Goal: Transaction & Acquisition: Purchase product/service

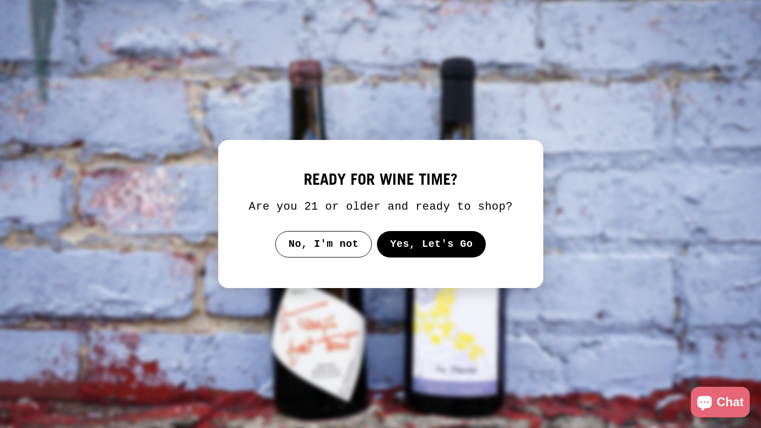
click at [424, 249] on button "Yes, Let's Go" at bounding box center [431, 244] width 109 height 26
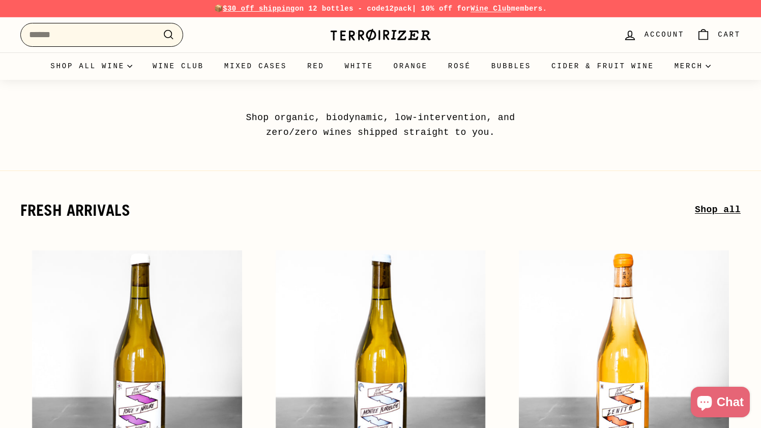
click at [130, 35] on input "Search" at bounding box center [101, 35] width 163 height 24
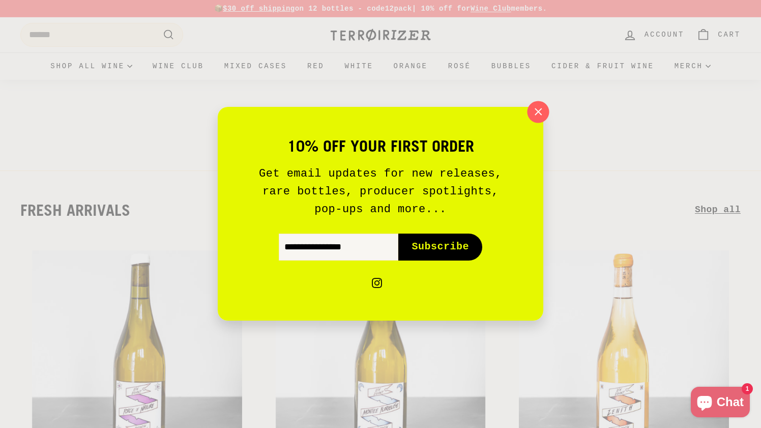
click at [535, 114] on icon "button" at bounding box center [538, 111] width 15 height 15
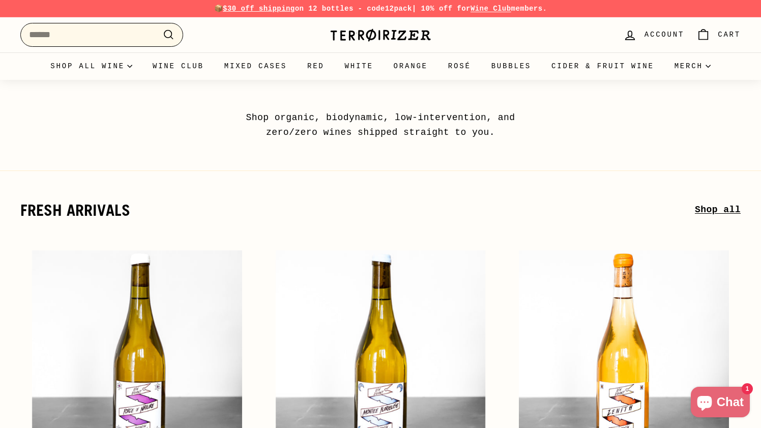
click at [91, 37] on input "Search" at bounding box center [101, 35] width 163 height 24
paste input "**********"
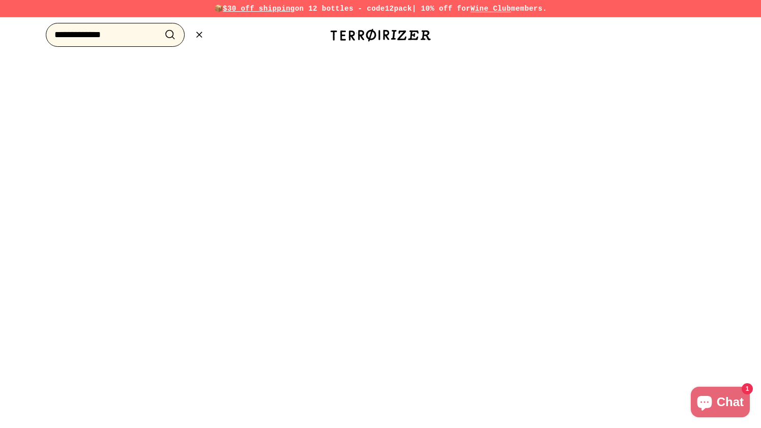
type input "**********"
click at [161, 27] on button ".cls-1{fill:none;stroke:#000;stroke-miterlimit:10;stroke-width:2px} Search" at bounding box center [170, 35] width 19 height 16
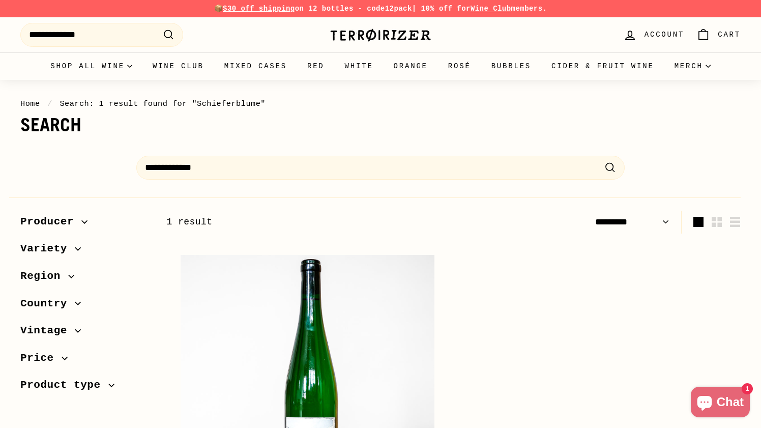
select select "*********"
click at [155, 134] on h1 "Search" at bounding box center [380, 125] width 721 height 20
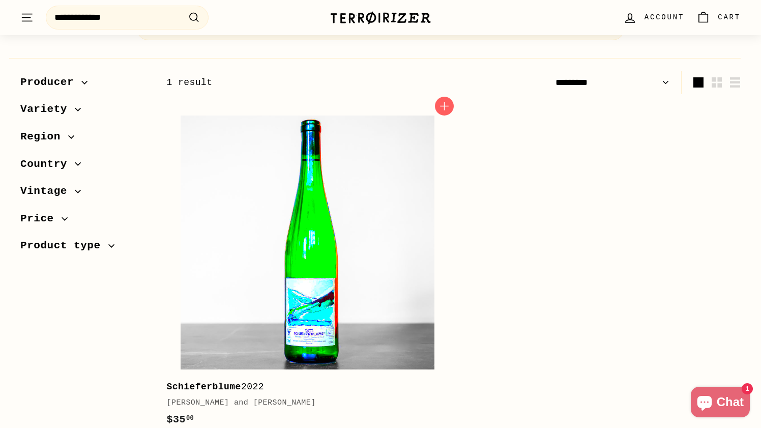
scroll to position [189, 0]
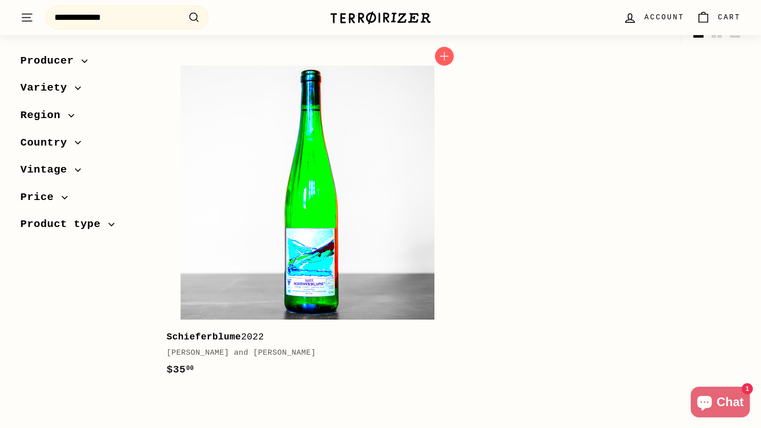
click at [305, 259] on img at bounding box center [308, 193] width 254 height 254
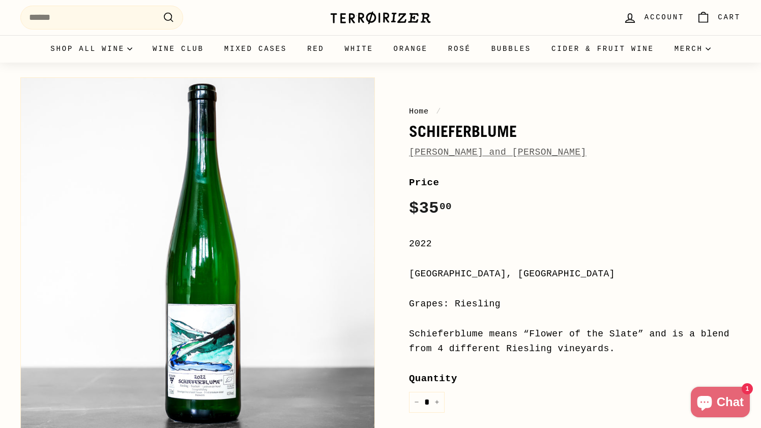
scroll to position [17, 0]
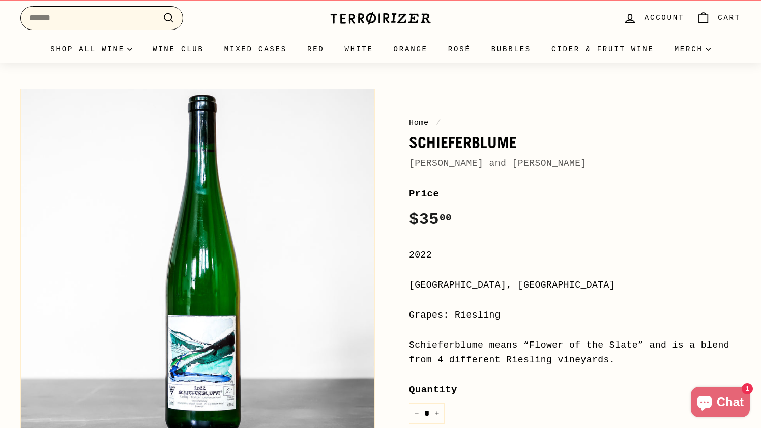
click at [121, 16] on input "Search" at bounding box center [101, 18] width 163 height 24
click at [460, 165] on link "Rita and Rudolf Trossen" at bounding box center [498, 163] width 178 height 10
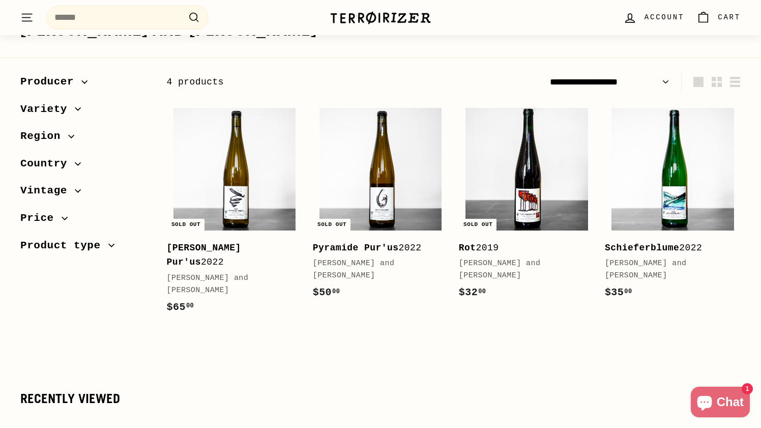
scroll to position [18, 0]
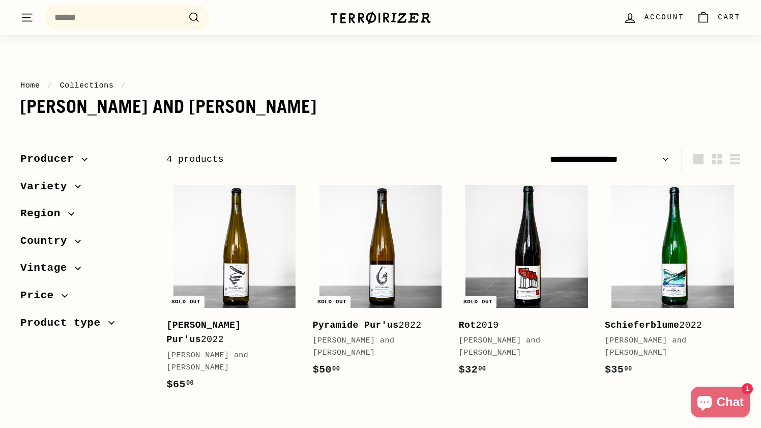
click at [386, 3] on div ". . . Site navigation Search .cls-1{fill:none;stroke:#000;stroke-miterlimit:10;…" at bounding box center [380, 18] width 721 height 30
click at [384, 11] on img at bounding box center [381, 18] width 102 height 14
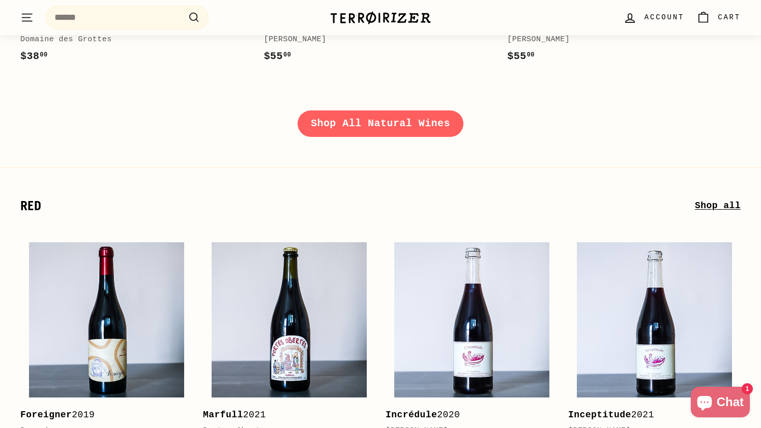
scroll to position [1821, 0]
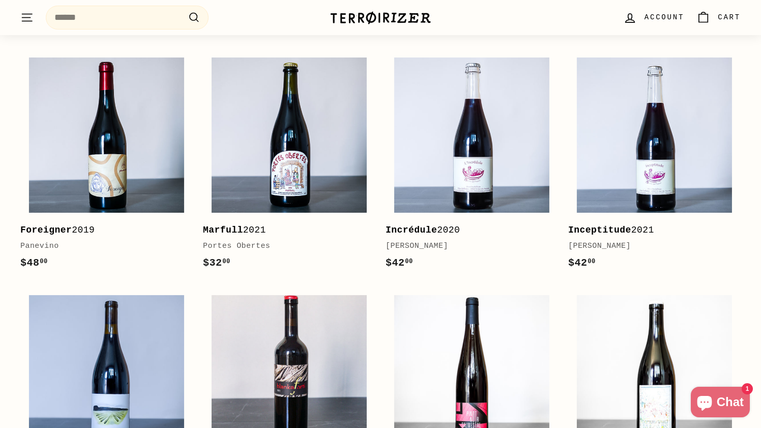
click at [655, 23] on span "Account" at bounding box center [665, 17] width 40 height 11
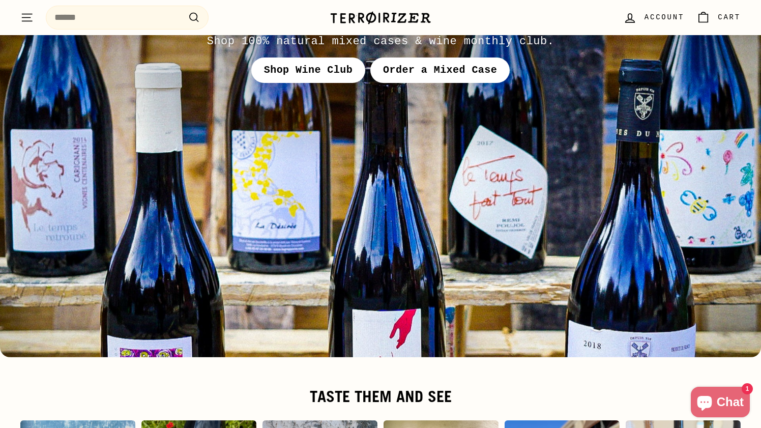
scroll to position [4115, 0]
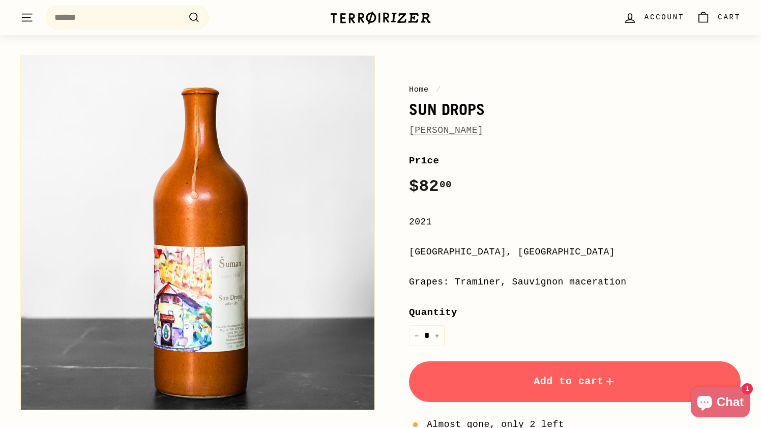
scroll to position [49, 0]
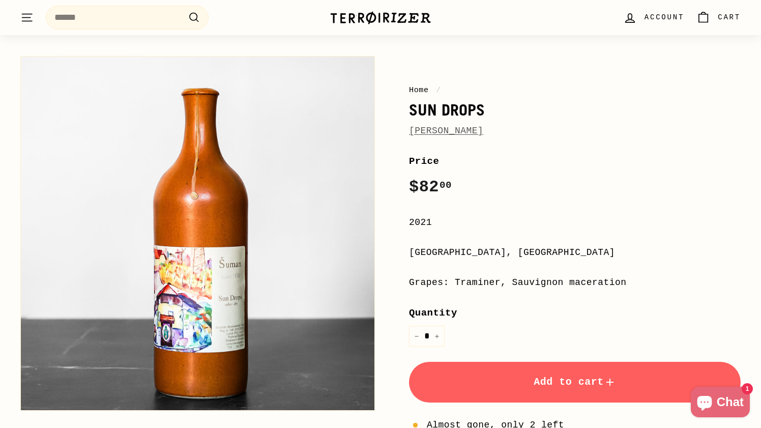
click at [451, 132] on link "[PERSON_NAME]" at bounding box center [446, 131] width 74 height 10
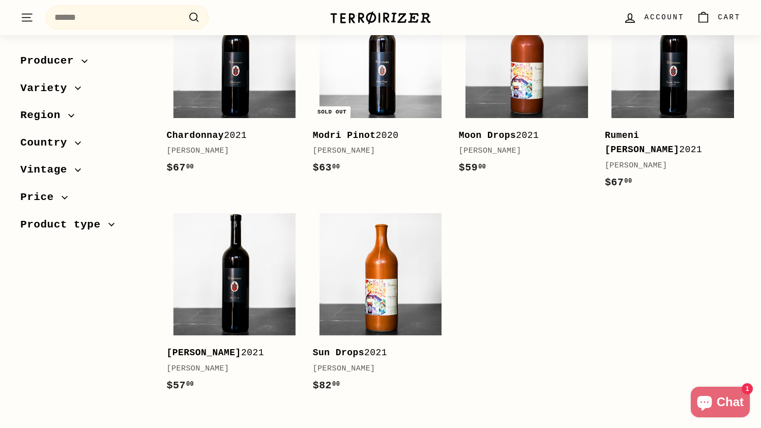
scroll to position [232, 0]
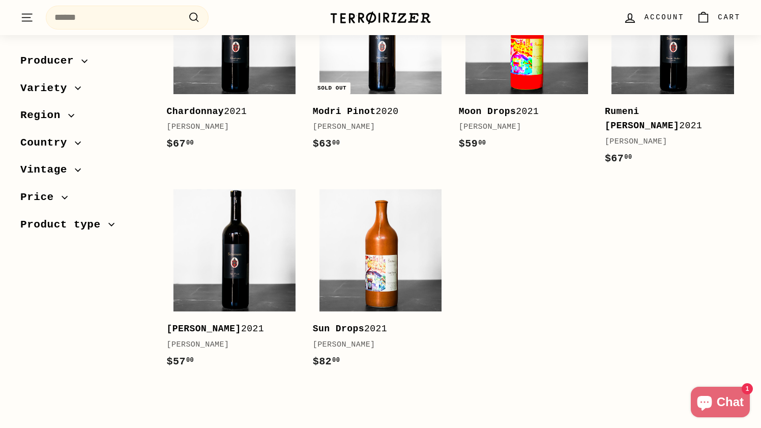
click at [504, 74] on img at bounding box center [527, 32] width 122 height 122
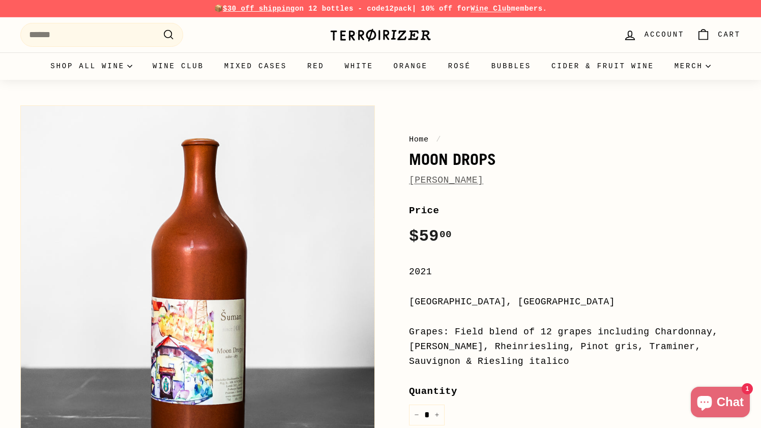
scroll to position [90, 0]
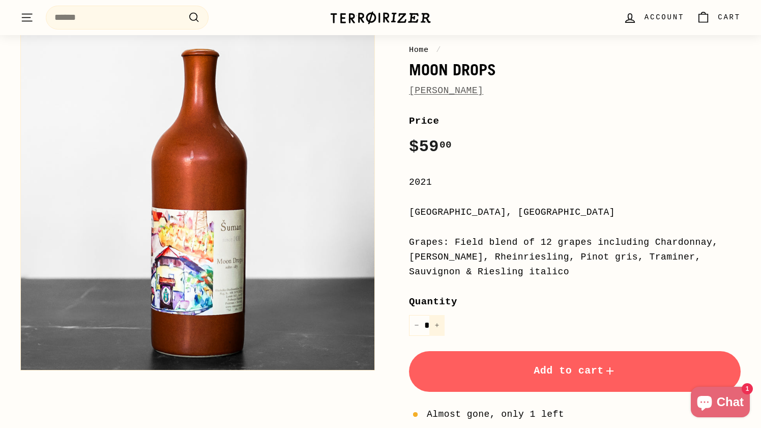
click at [440, 324] on button "+" at bounding box center [437, 325] width 15 height 21
type input "*"
click at [502, 367] on button "Add to cart" at bounding box center [575, 371] width 332 height 41
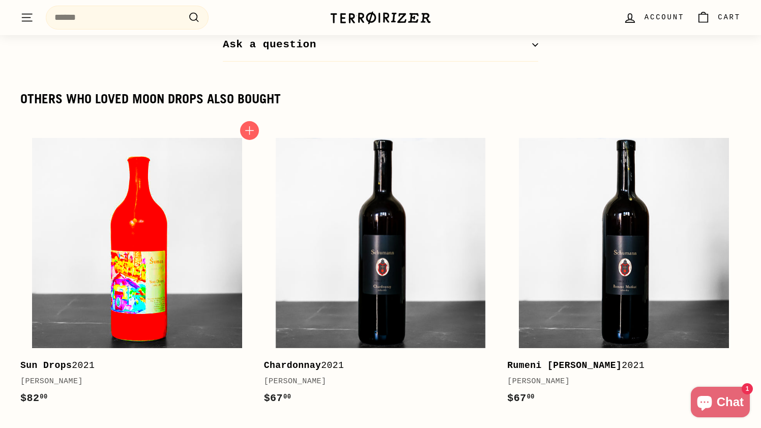
scroll to position [1297, 0]
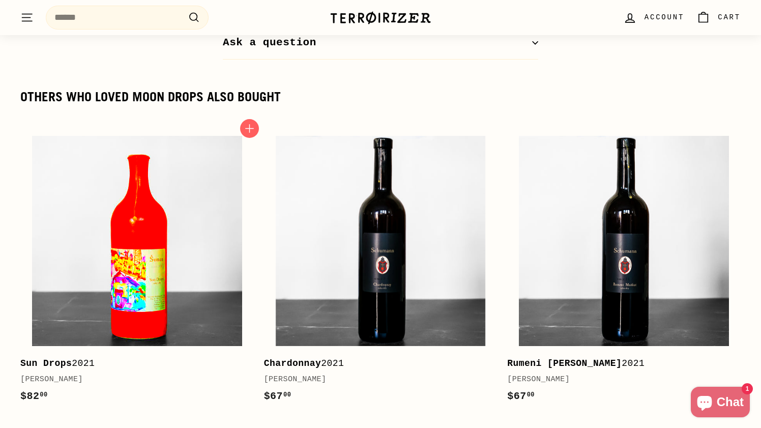
click at [160, 295] on img at bounding box center [137, 241] width 210 height 210
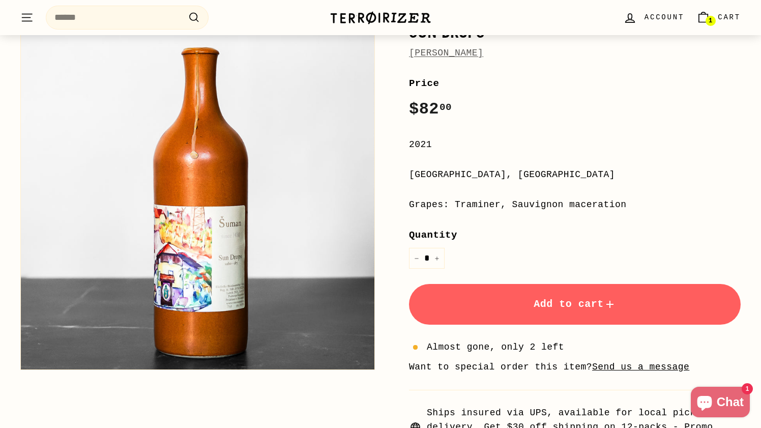
scroll to position [198, 0]
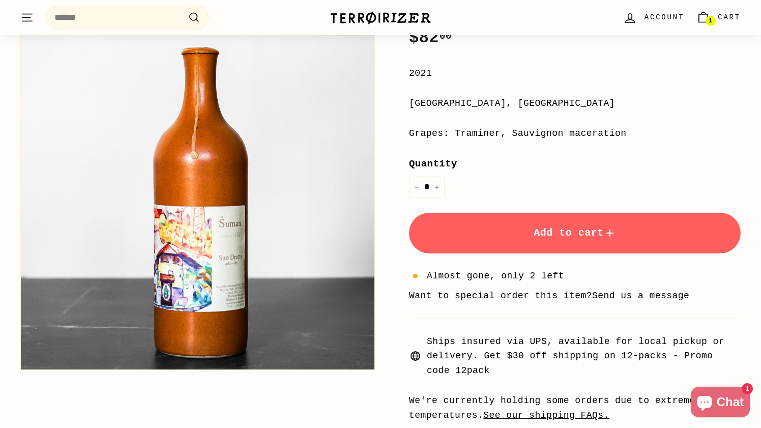
click at [491, 234] on button "Add to cart" at bounding box center [575, 233] width 332 height 41
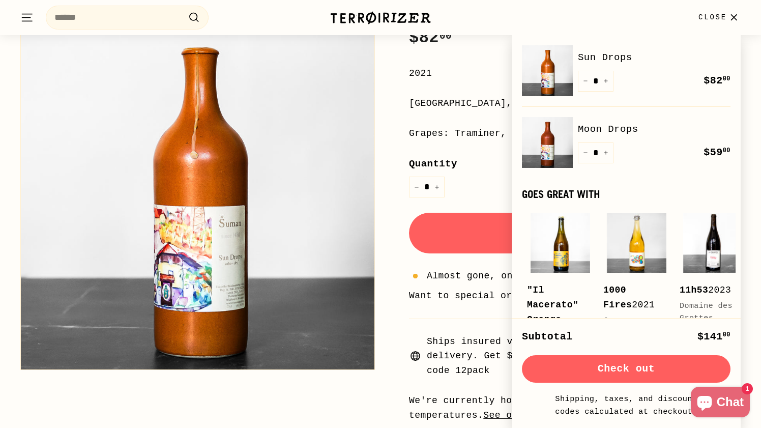
click at [498, 67] on div "2021" at bounding box center [575, 73] width 332 height 15
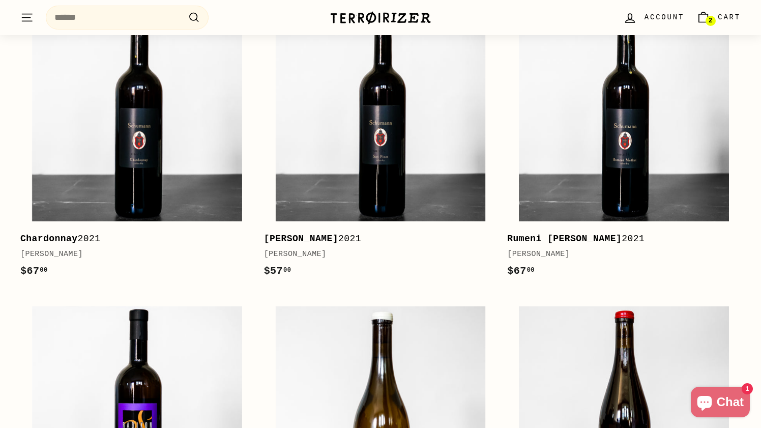
scroll to position [1342, 0]
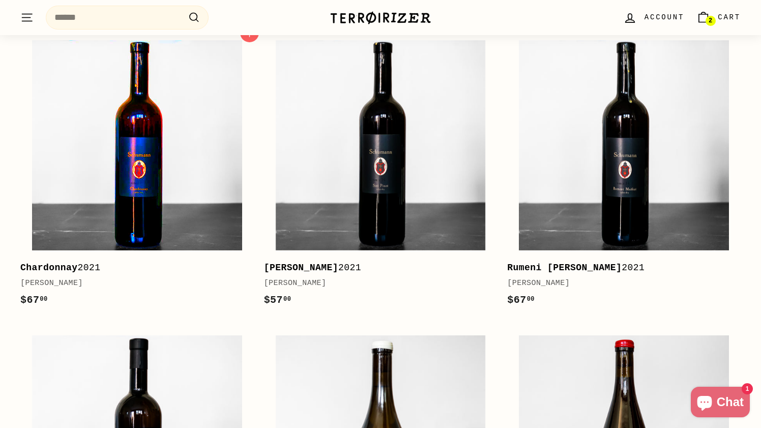
click at [130, 197] on img at bounding box center [137, 145] width 210 height 210
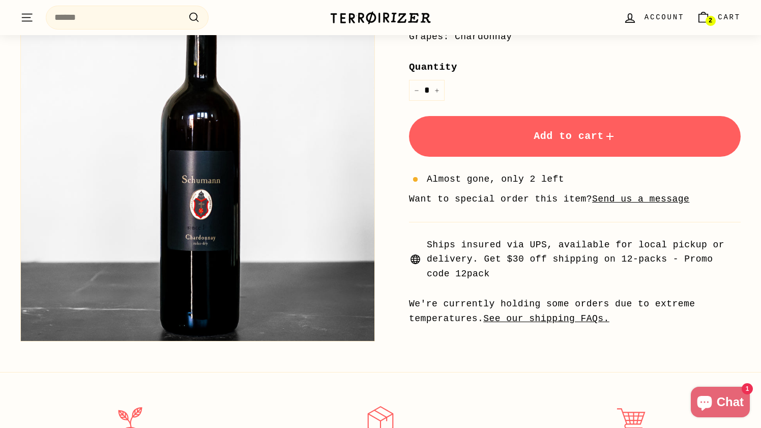
scroll to position [291, 0]
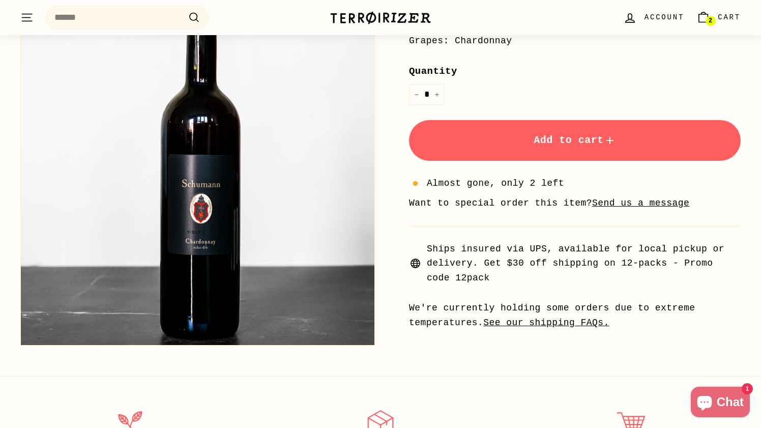
click at [518, 137] on button "Add to cart" at bounding box center [575, 140] width 332 height 41
